Goal: Task Accomplishment & Management: Manage account settings

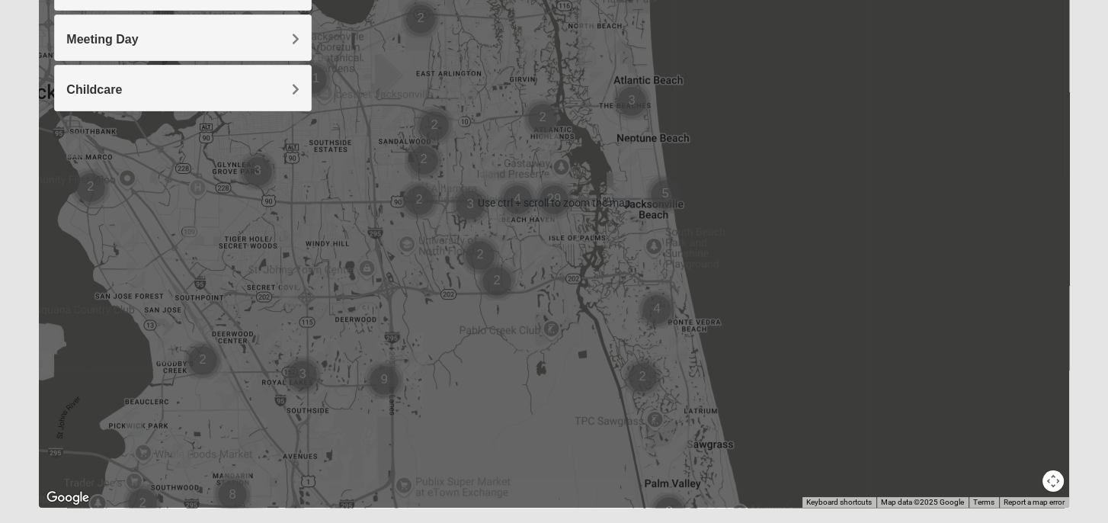
scroll to position [305, 0]
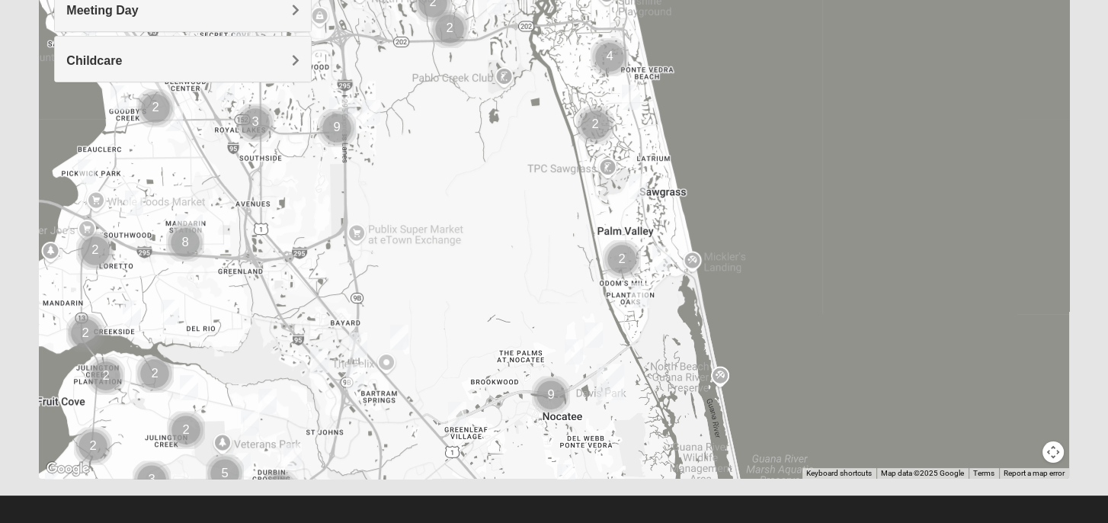
drag, startPoint x: 575, startPoint y: 395, endPoint x: 527, endPoint y: 168, distance: 232.8
click at [527, 168] on div at bounding box center [553, 174] width 1029 height 610
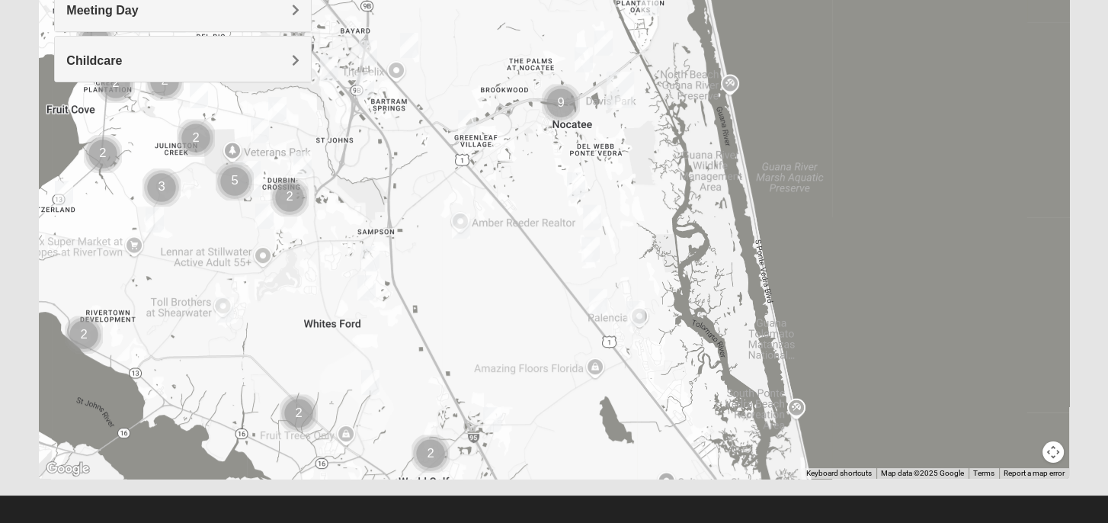
drag, startPoint x: 555, startPoint y: 370, endPoint x: 565, endPoint y: 94, distance: 276.0
click at [565, 94] on img "Cluster of 9 groups" at bounding box center [561, 103] width 38 height 38
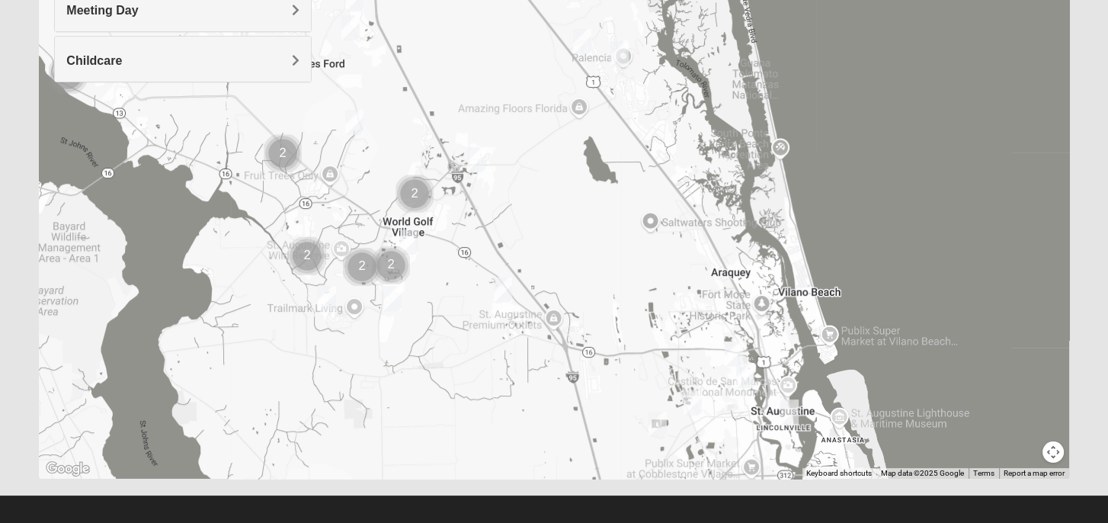
drag, startPoint x: 588, startPoint y: 444, endPoint x: 577, endPoint y: 201, distance: 243.3
click at [571, 184] on div at bounding box center [553, 174] width 1029 height 610
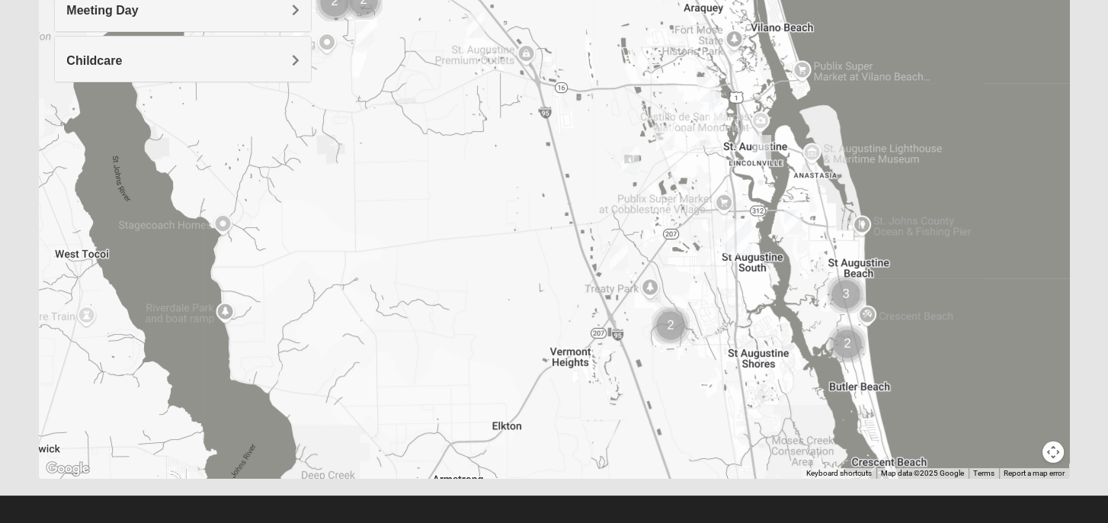
drag, startPoint x: 662, startPoint y: 391, endPoint x: 636, endPoint y: 136, distance: 255.8
click at [636, 136] on div at bounding box center [553, 174] width 1029 height 610
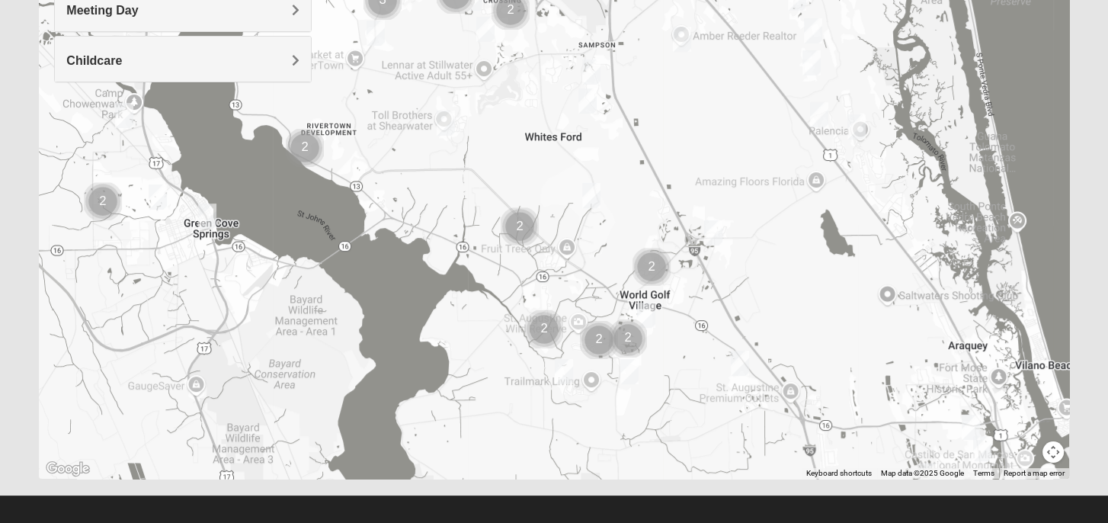
drag, startPoint x: 533, startPoint y: 160, endPoint x: 797, endPoint y: 502, distance: 432.4
click at [797, 502] on form "Log In Find A Group Error Show List Loading Groups" at bounding box center [554, 124] width 1108 height 820
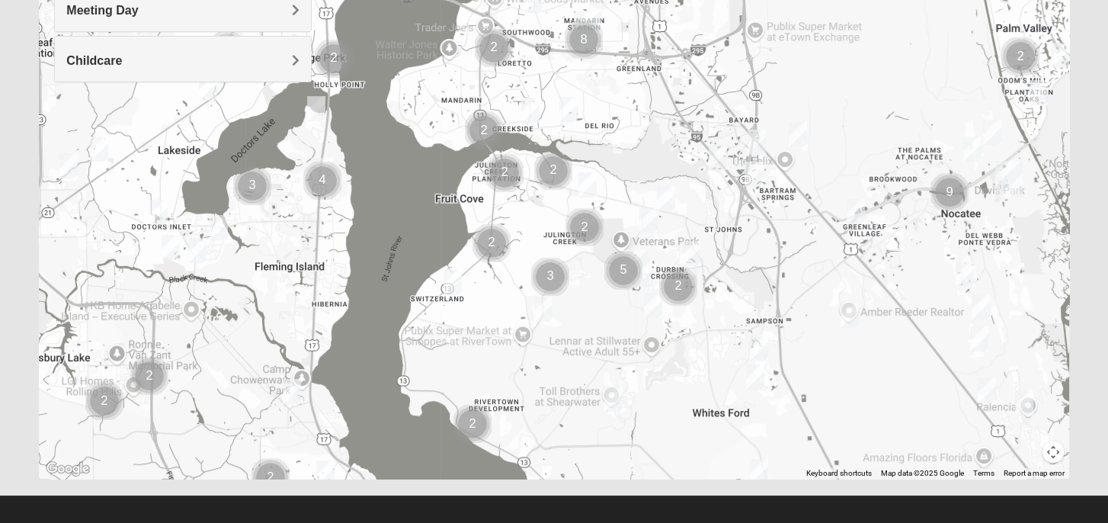
drag, startPoint x: 533, startPoint y: 192, endPoint x: 690, endPoint y: 352, distance: 224.1
click at [698, 453] on div at bounding box center [553, 174] width 1029 height 610
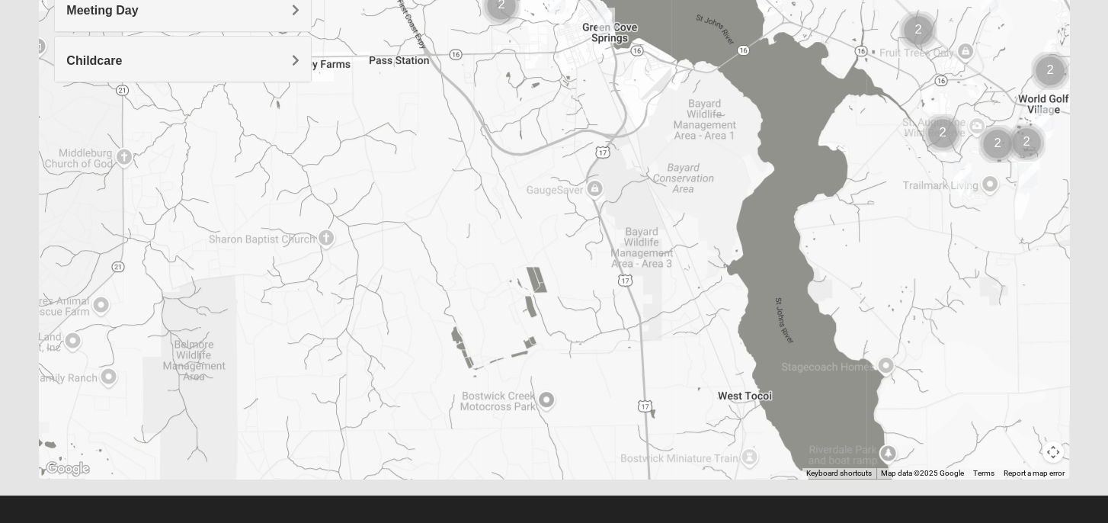
drag, startPoint x: 501, startPoint y: 380, endPoint x: 746, endPoint y: 7, distance: 446.3
click at [746, 7] on div at bounding box center [553, 174] width 1029 height 610
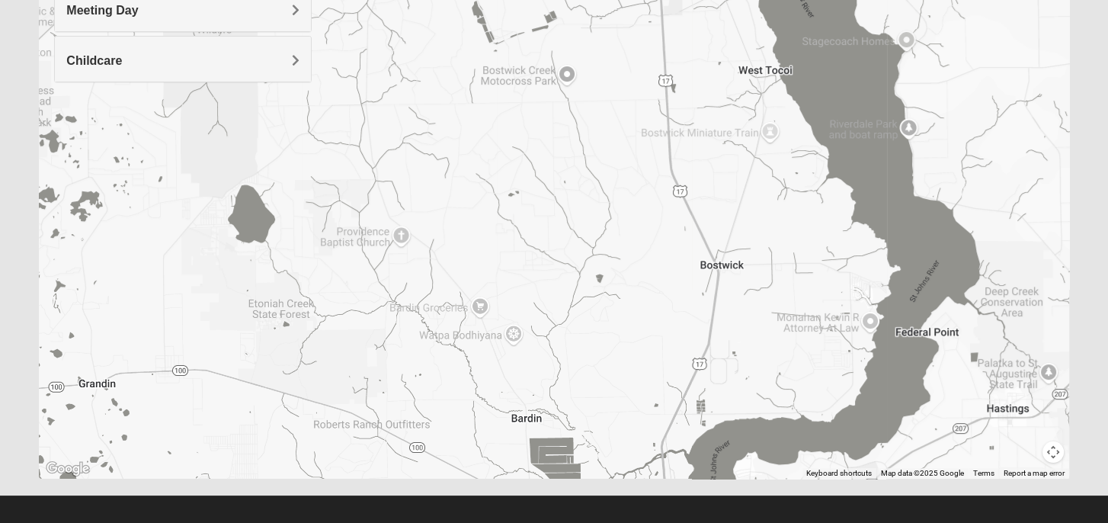
drag, startPoint x: 626, startPoint y: 217, endPoint x: 626, endPoint y: 59, distance: 157.7
click at [626, 59] on div at bounding box center [553, 174] width 1029 height 610
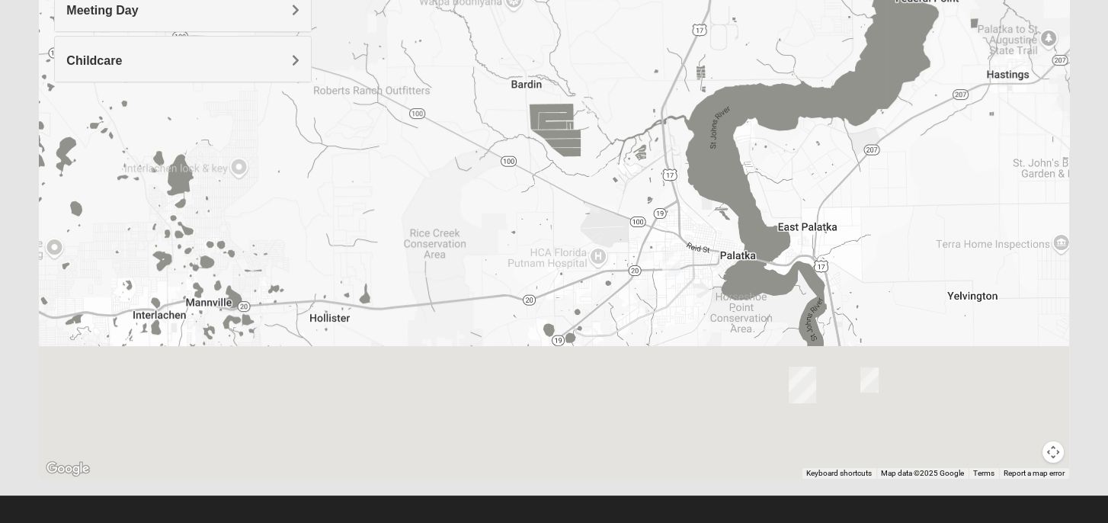
drag, startPoint x: 680, startPoint y: 299, endPoint x: 680, endPoint y: -64, distance: 362.7
click at [680, 0] on html "Log In Find A Group Error Show List Loading Groups" at bounding box center [554, 114] width 1108 height 839
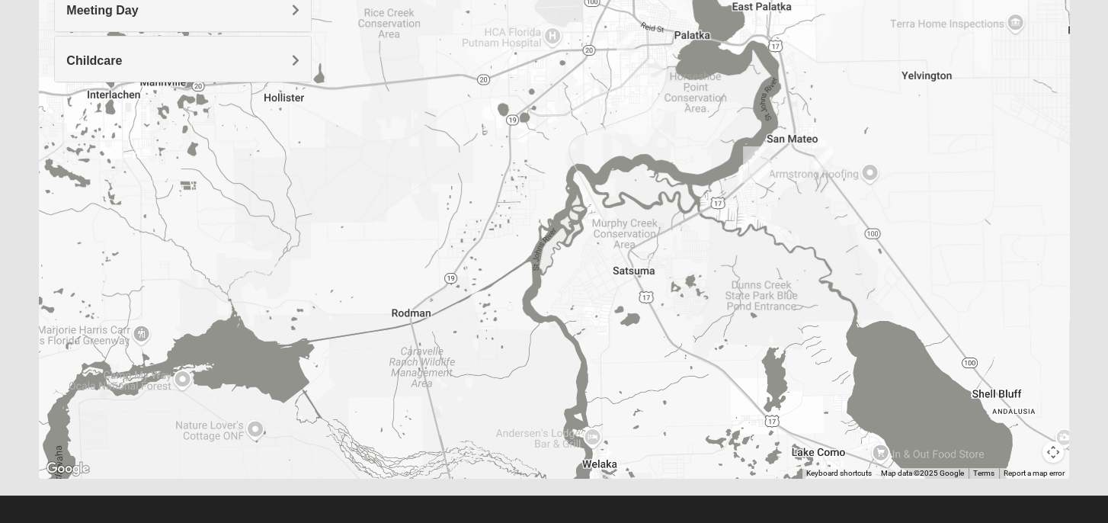
drag, startPoint x: 804, startPoint y: 285, endPoint x: 761, endPoint y: 105, distance: 184.8
click at [761, 105] on div at bounding box center [553, 174] width 1029 height 610
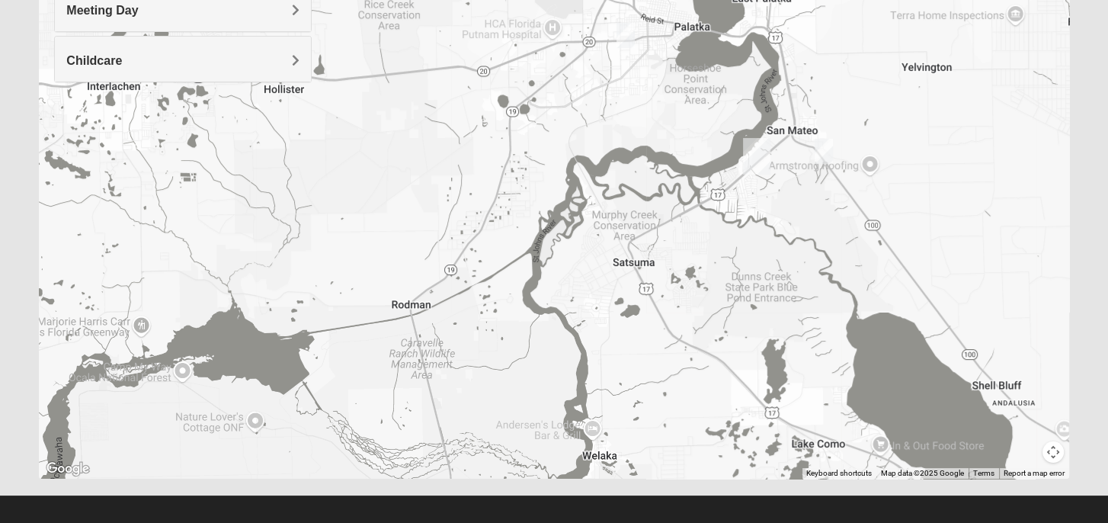
click at [754, 153] on img "Palatka (Coming Soon)" at bounding box center [756, 156] width 27 height 37
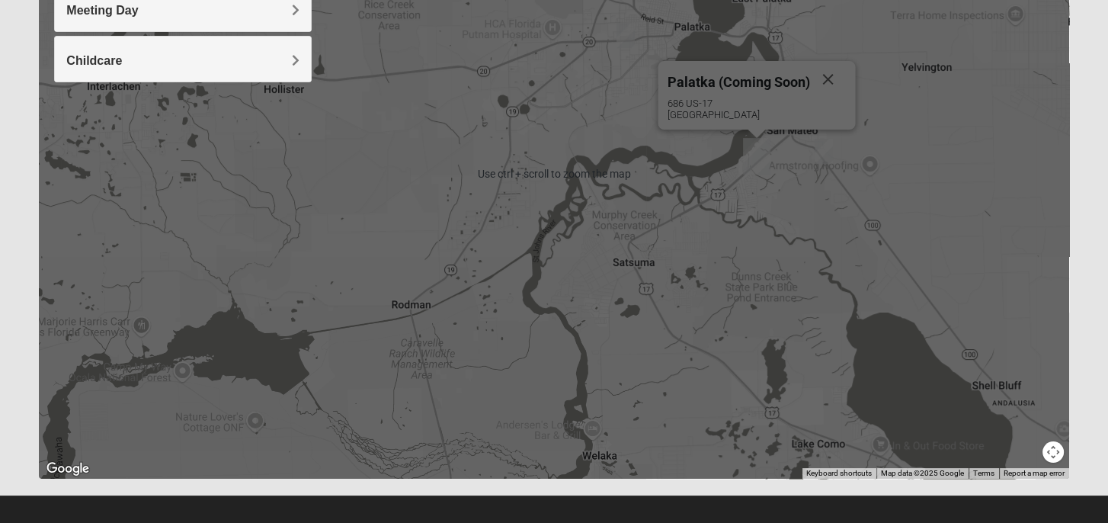
scroll to position [0, 0]
